Goal: Task Accomplishment & Management: Complete application form

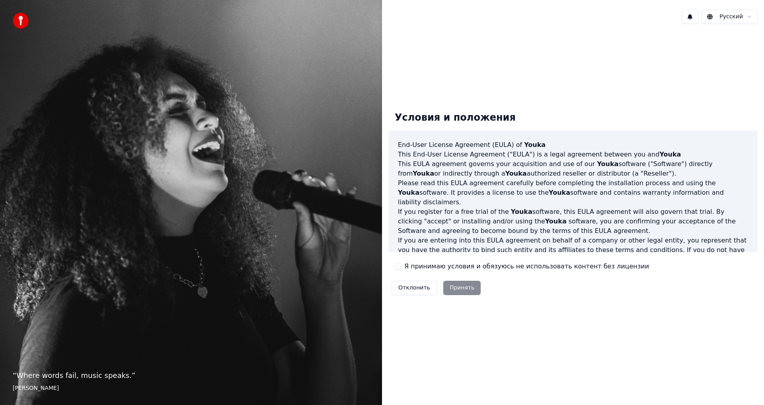
click at [452, 286] on div "Отклонить Принять" at bounding box center [437, 287] width 96 height 21
click at [457, 287] on div "Отклонить Принять" at bounding box center [437, 287] width 96 height 21
click at [451, 290] on div "Отклонить Принять" at bounding box center [437, 287] width 96 height 21
click at [459, 288] on div "Отклонить Принять" at bounding box center [437, 287] width 96 height 21
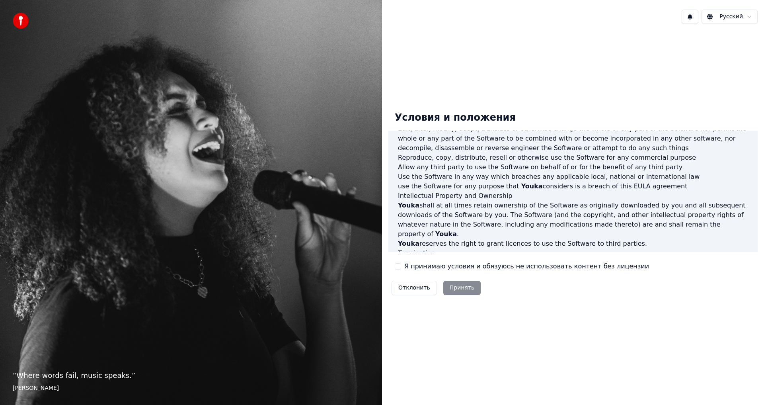
scroll to position [318, 0]
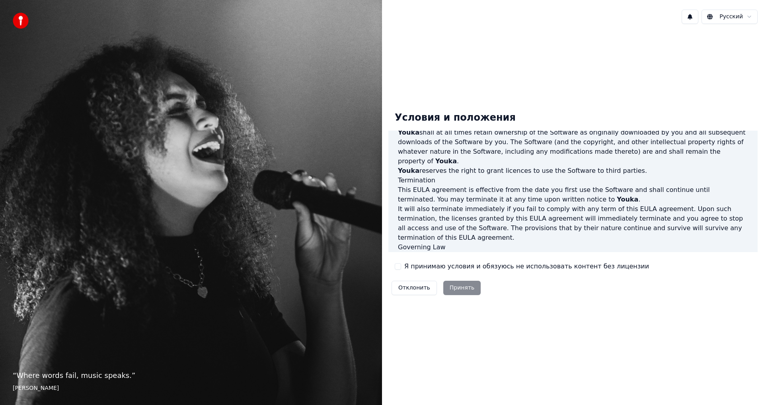
click at [447, 267] on label "Я принимаю условия и обязуюсь не использовать контент без лицензии" at bounding box center [526, 267] width 245 height 10
click at [401, 267] on button "Я принимаю условия и обязуюсь не использовать контент без лицензии" at bounding box center [398, 266] width 6 height 6
click at [461, 294] on button "Принять" at bounding box center [462, 288] width 38 height 14
